Goal: Task Accomplishment & Management: Use online tool/utility

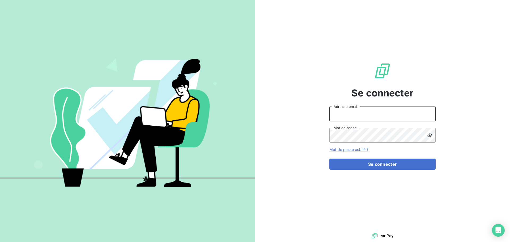
drag, startPoint x: 366, startPoint y: 109, endPoint x: 366, endPoint y: 114, distance: 5.0
click at [366, 109] on input "Adresse email" at bounding box center [382, 114] width 106 height 15
type input "[EMAIL_ADDRESS][DOMAIN_NAME]"
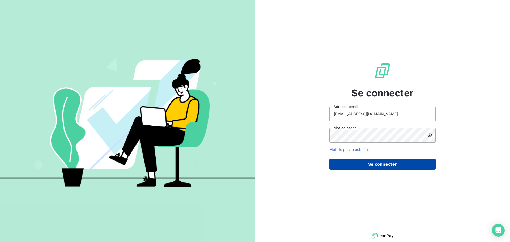
click at [398, 168] on button "Se connecter" at bounding box center [382, 164] width 106 height 11
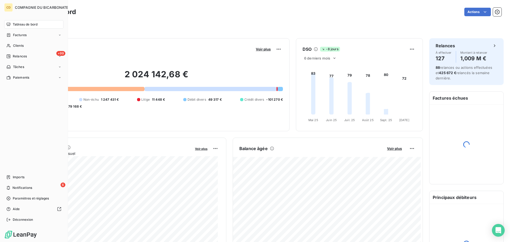
click at [10, 52] on nav "Tableau de bord Factures Clients +99 Relances Tâches Paiements" at bounding box center [33, 51] width 59 height 62
click at [12, 59] on div "+99 Relances" at bounding box center [33, 56] width 59 height 9
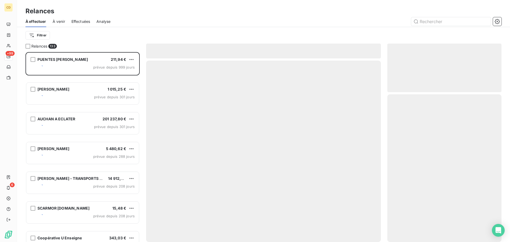
scroll to position [186, 110]
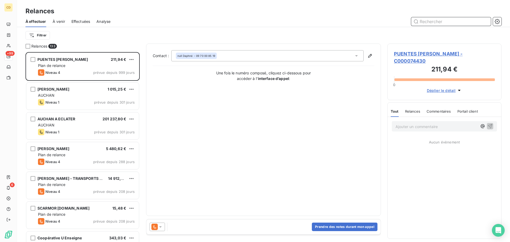
click at [80, 24] on span "Effectuées" at bounding box center [80, 21] width 19 height 5
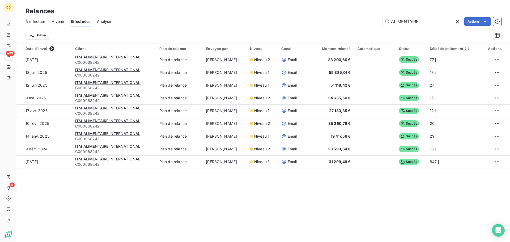
drag, startPoint x: 442, startPoint y: 19, endPoint x: 363, endPoint y: 26, distance: 79.4
click at [363, 26] on div "ALIMENTAIRE Actions" at bounding box center [309, 21] width 384 height 9
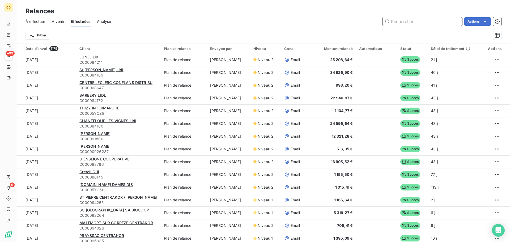
click at [401, 17] on input "text" at bounding box center [423, 21] width 80 height 9
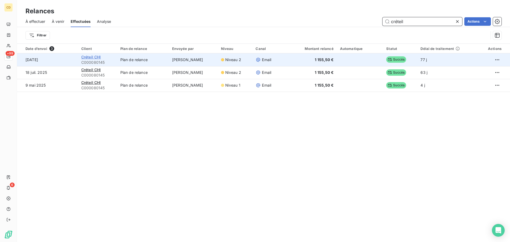
type input "créteil"
click at [89, 56] on span "Créteil CHI" at bounding box center [91, 57] width 20 height 5
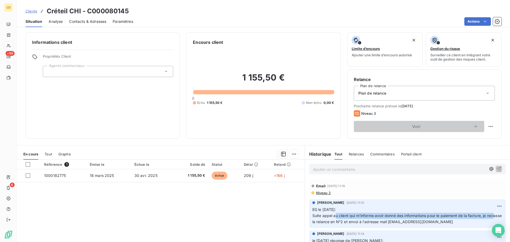
drag, startPoint x: 327, startPoint y: 216, endPoint x: 489, endPoint y: 214, distance: 162.1
click at [489, 214] on p "EG le [DATE]: Suite appel au client qui m'informe avoir donné des informations …" at bounding box center [407, 216] width 190 height 18
drag, startPoint x: 329, startPoint y: 223, endPoint x: 452, endPoint y: 221, distance: 123.3
click at [452, 221] on p "EG le [DATE]: Suite appel au client qui m'informe avoir donné des informations …" at bounding box center [407, 216] width 190 height 18
click at [458, 220] on p "EG le [DATE]: Suite appel au client qui m'informe avoir donné des informations …" at bounding box center [407, 216] width 190 height 18
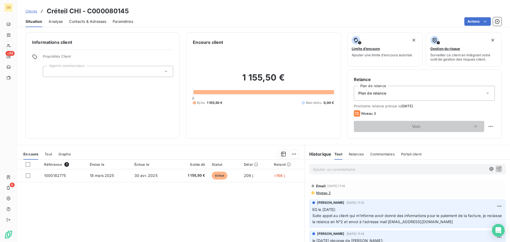
drag, startPoint x: 325, startPoint y: 163, endPoint x: 319, endPoint y: 167, distance: 6.8
click at [319, 167] on p "Ajouter un commentaire ﻿" at bounding box center [399, 169] width 173 height 7
click at [353, 170] on p "DB le [DATE]:" at bounding box center [399, 169] width 173 height 6
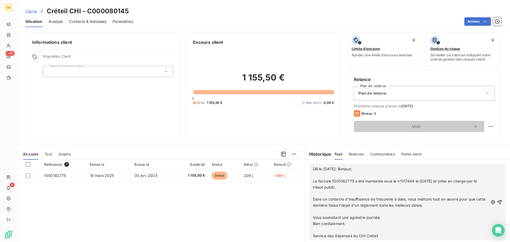
click at [368, 177] on p "﻿" at bounding box center [400, 175] width 175 height 6
click at [368, 194] on p "﻿" at bounding box center [400, 193] width 175 height 6
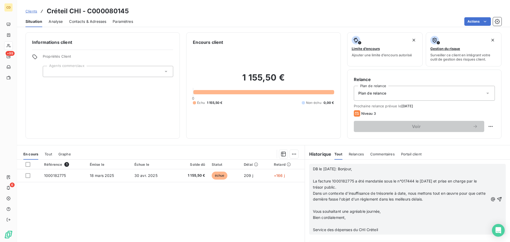
click at [355, 224] on p "﻿" at bounding box center [400, 224] width 175 height 6
